Goal: Information Seeking & Learning: Learn about a topic

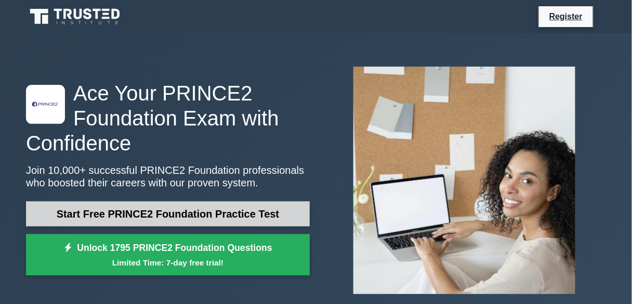
click at [150, 222] on link "Start Free PRINCE2 Foundation Practice Test" at bounding box center [168, 213] width 284 height 25
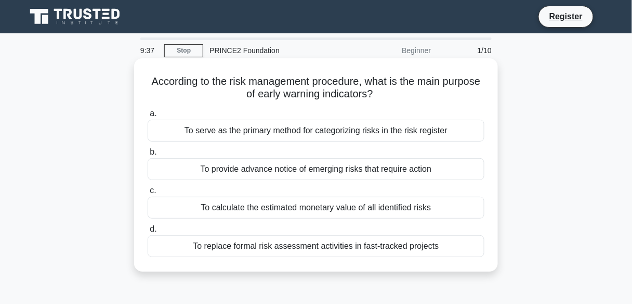
click at [270, 169] on div "To provide advance notice of emerging risks that require action" at bounding box center [316, 169] width 337 height 22
click at [148, 155] on input "b. To provide advance notice of emerging risks that require action" at bounding box center [148, 152] width 0 height 7
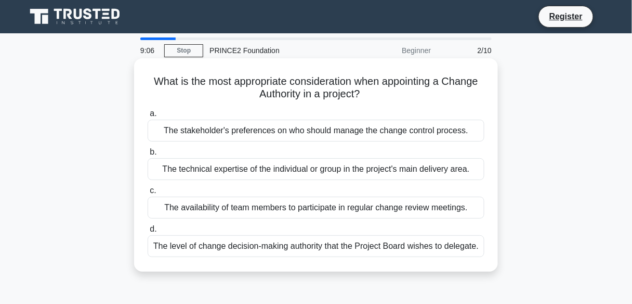
click at [247, 174] on div "The technical expertise of the individual or group in the project's main delive…" at bounding box center [316, 169] width 337 height 22
click at [148, 155] on input "b. The technical expertise of the individual or group in the project's main del…" at bounding box center [148, 152] width 0 height 7
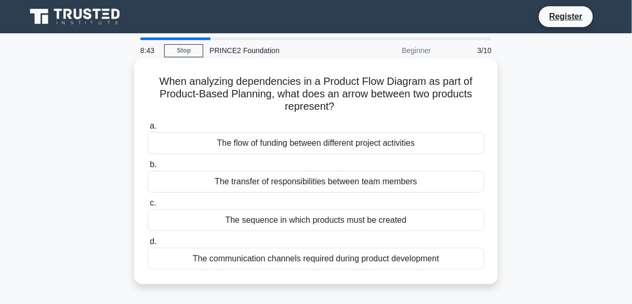
click at [256, 261] on div "The communication channels required during product development" at bounding box center [316, 258] width 337 height 22
click at [148, 245] on input "d. The communication channels required during product development" at bounding box center [148, 241] width 0 height 7
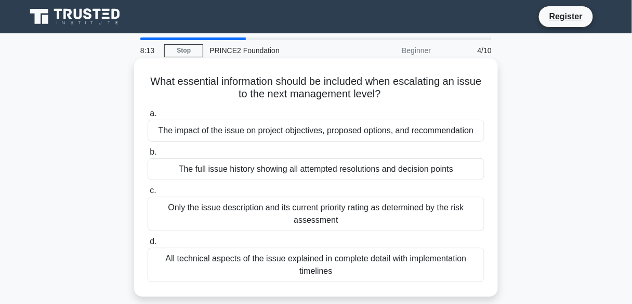
click at [235, 134] on div "The impact of the issue on project objectives, proposed options, and recommenda…" at bounding box center [316, 131] width 337 height 22
click at [148, 117] on input "a. The impact of the issue on project objectives, proposed options, and recomme…" at bounding box center [148, 113] width 0 height 7
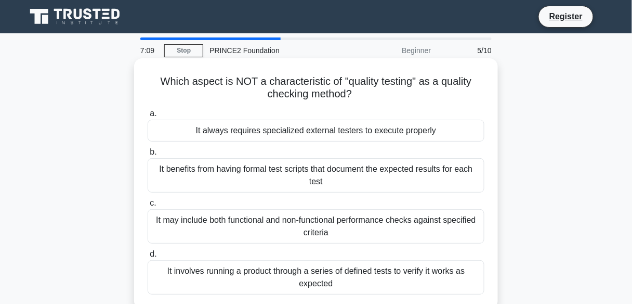
click at [274, 125] on div "It always requires specialized external testers to execute properly" at bounding box center [316, 131] width 337 height 22
click at [148, 117] on input "a. It always requires specialized external testers to execute properly" at bounding box center [148, 113] width 0 height 7
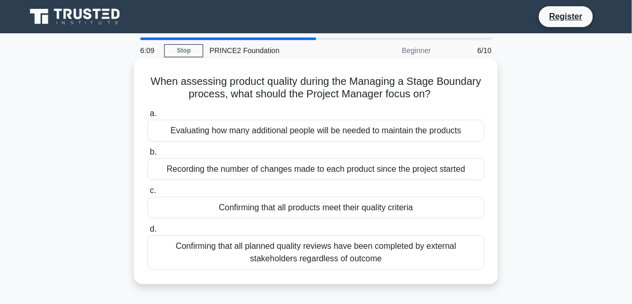
click at [335, 127] on div "Evaluating how many additional people will be needed to maintain the products" at bounding box center [316, 131] width 337 height 22
click at [148, 117] on input "a. Evaluating how many additional people will be needed to maintain the products" at bounding box center [148, 113] width 0 height 7
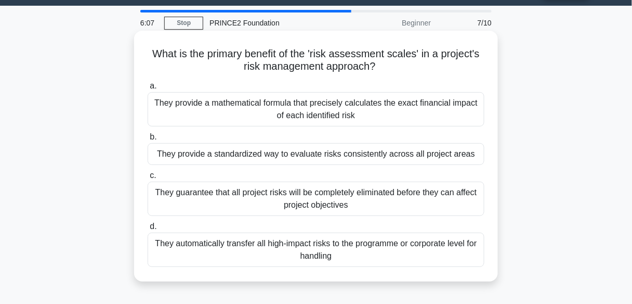
scroll to position [27, 0]
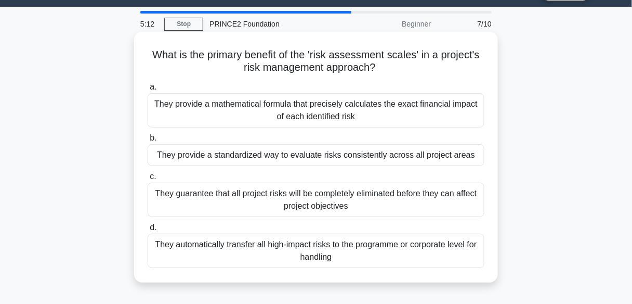
click at [242, 154] on div "They provide a standardized way to evaluate risks consistently across all proje…" at bounding box center [316, 155] width 337 height 22
click at [148, 141] on input "b. They provide a standardized way to evaluate risks consistently across all pr…" at bounding box center [148, 138] width 0 height 7
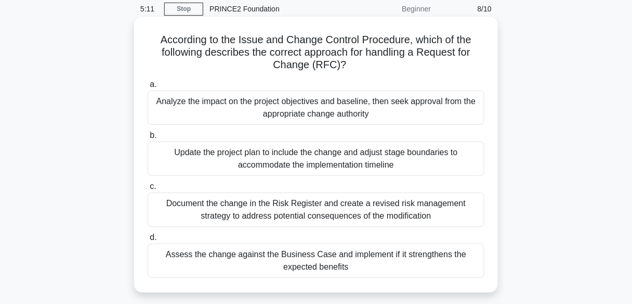
scroll to position [42, 0]
click at [368, 153] on div "Update the project plan to include the change and adjust stage boundaries to ac…" at bounding box center [316, 158] width 337 height 34
click at [148, 138] on input "b. Update the project plan to include the change and adjust stage boundaries to…" at bounding box center [148, 135] width 0 height 7
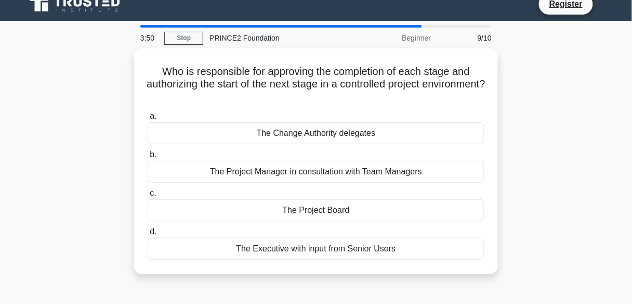
scroll to position [0, 0]
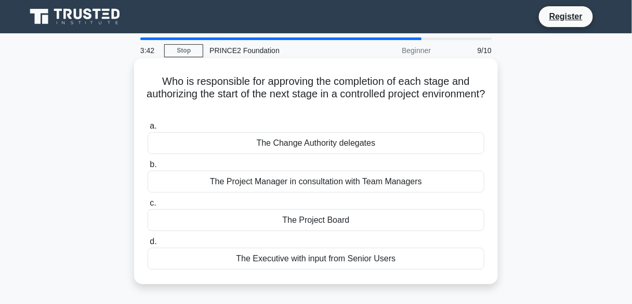
click at [343, 224] on div "The Project Board" at bounding box center [316, 220] width 337 height 22
click at [148, 206] on input "c. The Project Board" at bounding box center [148, 203] width 0 height 7
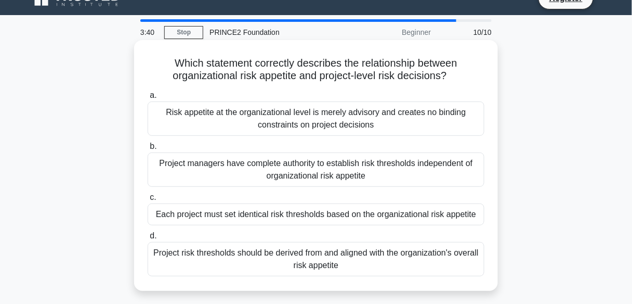
scroll to position [20, 0]
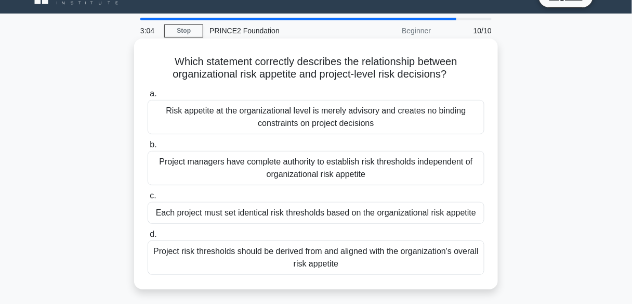
click at [342, 257] on div "Project risk thresholds should be derived from and aligned with the organizatio…" at bounding box center [316, 257] width 337 height 34
click at [148, 238] on input "d. Project risk thresholds should be derived from and aligned with the organiza…" at bounding box center [148, 234] width 0 height 7
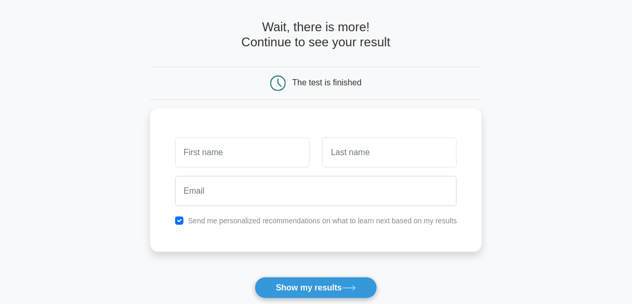
scroll to position [44, 0]
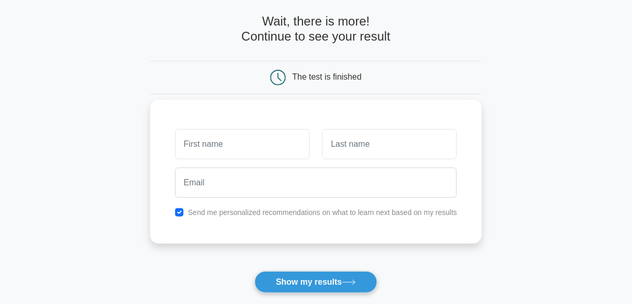
click at [271, 142] on input "text" at bounding box center [242, 144] width 135 height 30
type input "konstantine"
click at [371, 136] on input "text" at bounding box center [389, 144] width 135 height 30
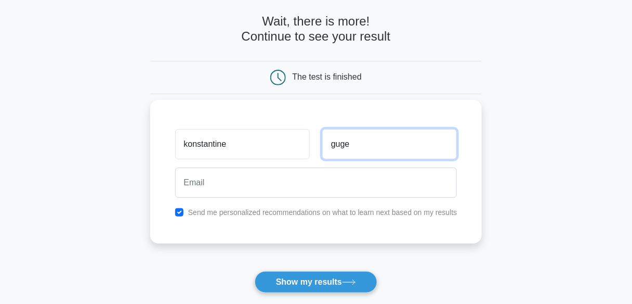
type input "guge"
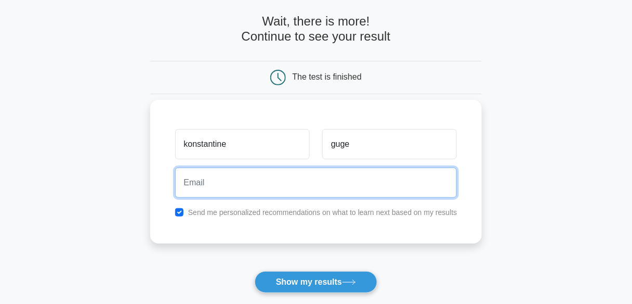
click at [337, 179] on input "email" at bounding box center [316, 182] width 282 height 30
type input "gugeshashvili@hotmail.com"
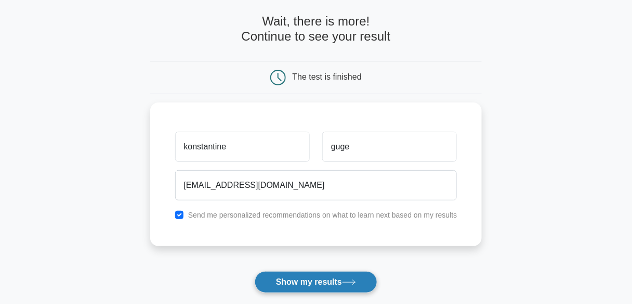
click at [309, 280] on button "Show my results" at bounding box center [316, 282] width 123 height 22
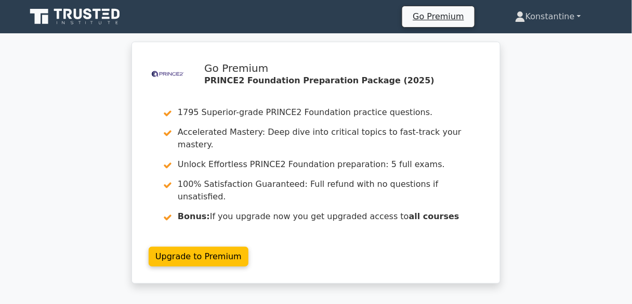
click at [565, 18] on link "Konstantine" at bounding box center [548, 16] width 116 height 21
click at [529, 41] on link "Profile" at bounding box center [532, 41] width 82 height 17
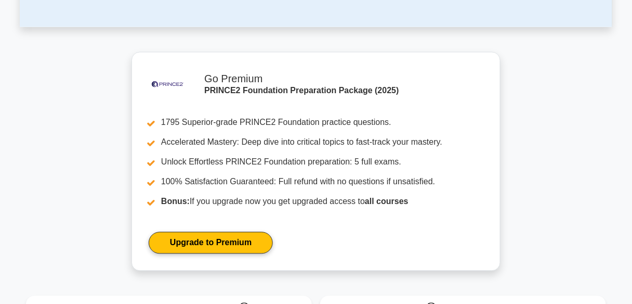
scroll to position [432, 0]
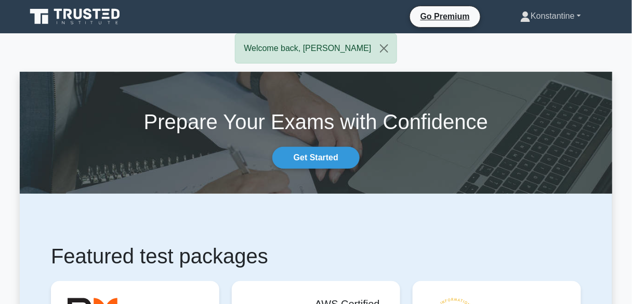
click at [574, 15] on link "Konstantine" at bounding box center [550, 16] width 111 height 21
click at [534, 32] on link "Profile" at bounding box center [537, 40] width 82 height 17
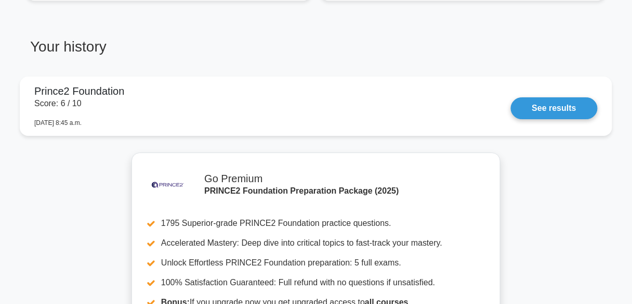
scroll to position [845, 0]
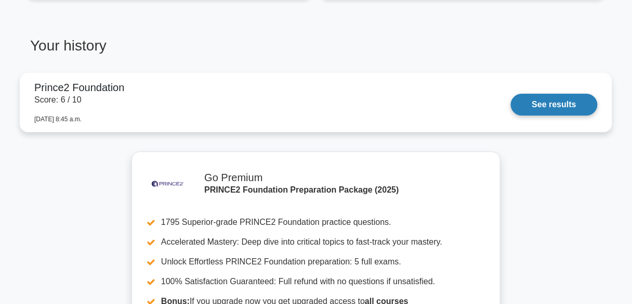
click at [546, 94] on link "See results" at bounding box center [554, 105] width 87 height 22
